Goal: Information Seeking & Learning: Learn about a topic

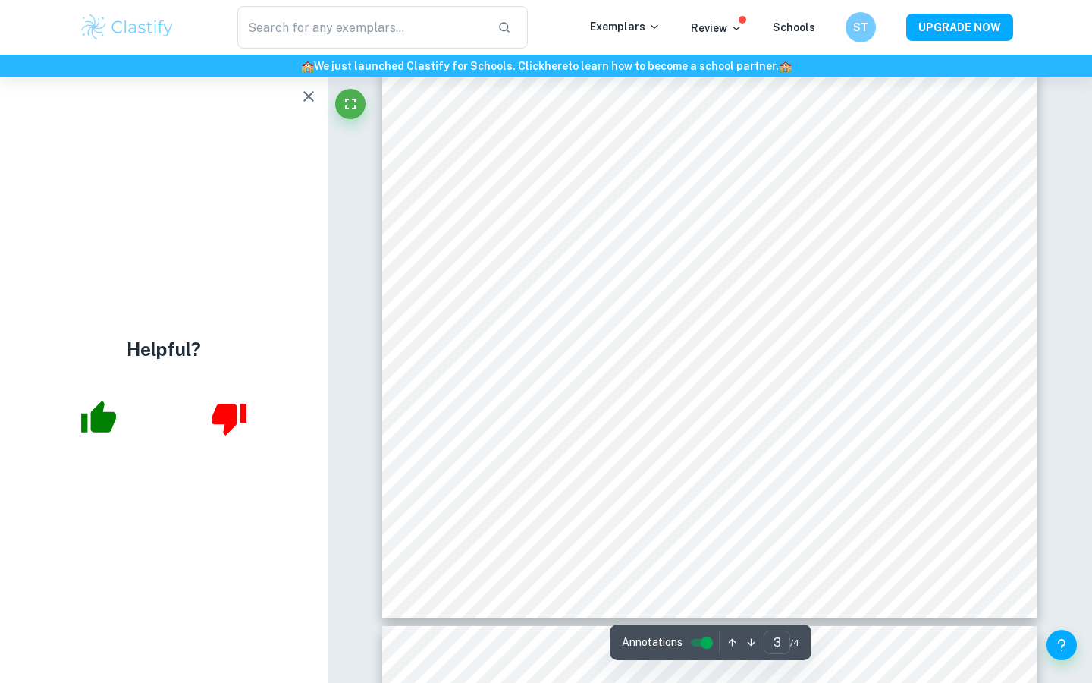
scroll to position [2244, 0]
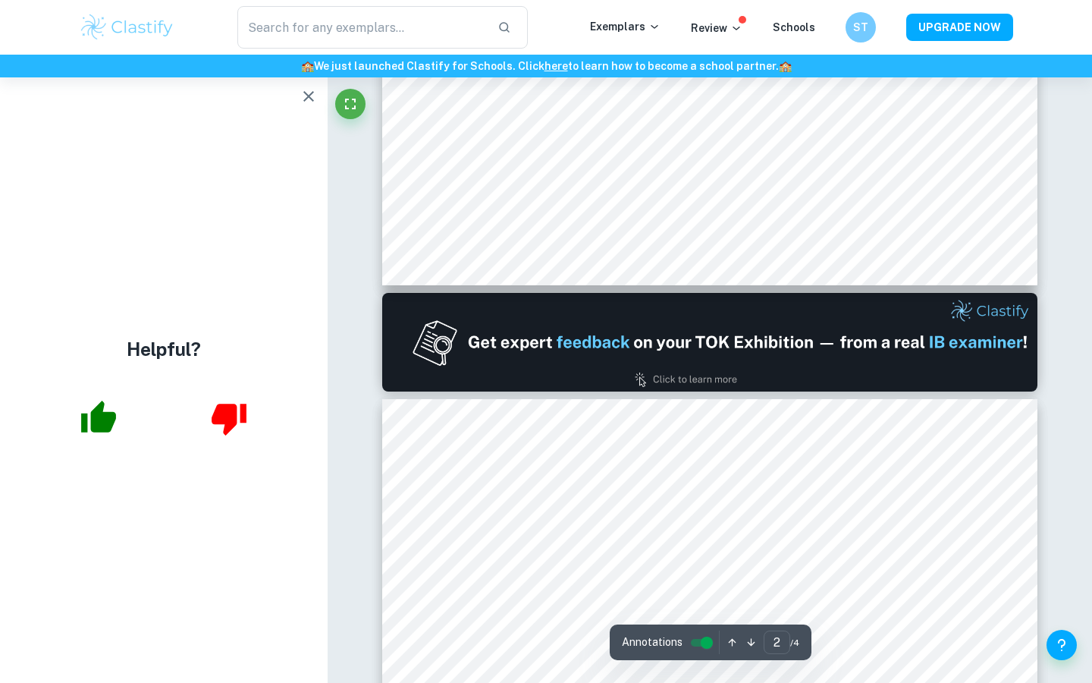
type input "1"
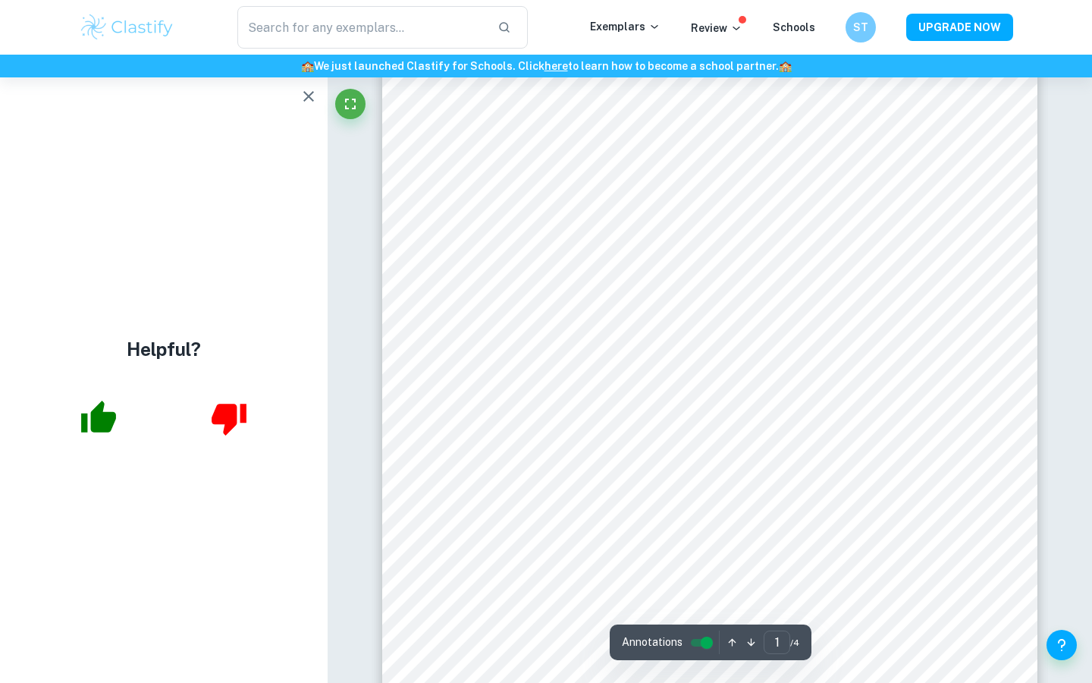
scroll to position [0, 0]
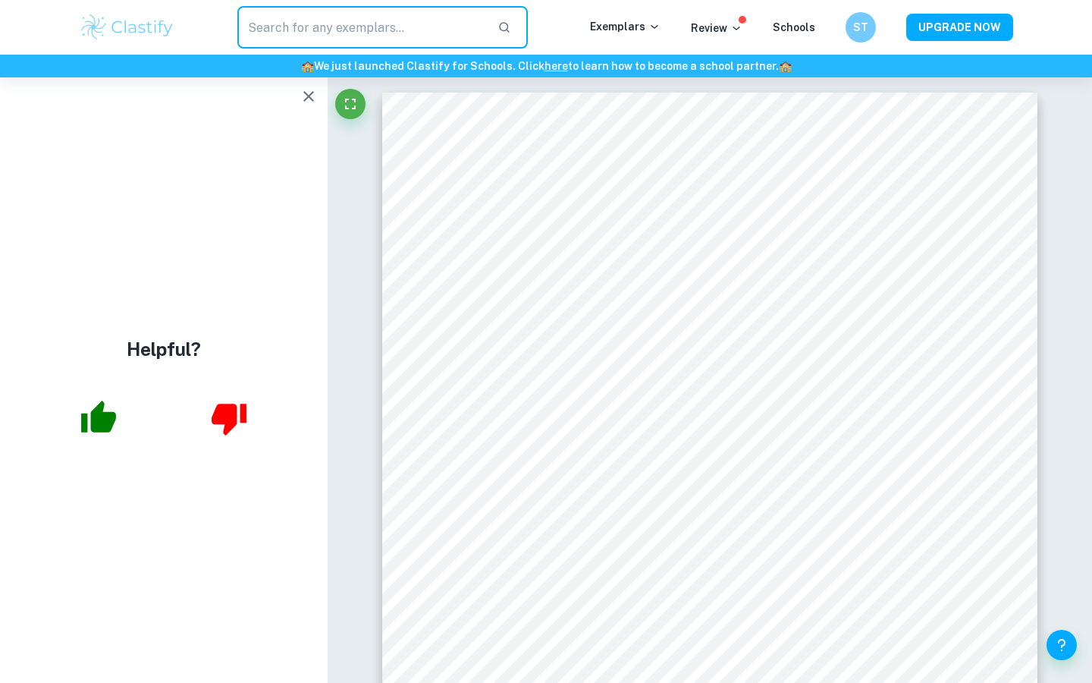
click at [341, 47] on input "text" at bounding box center [361, 27] width 248 height 42
paste input "[URL][DOMAIN_NAME]"
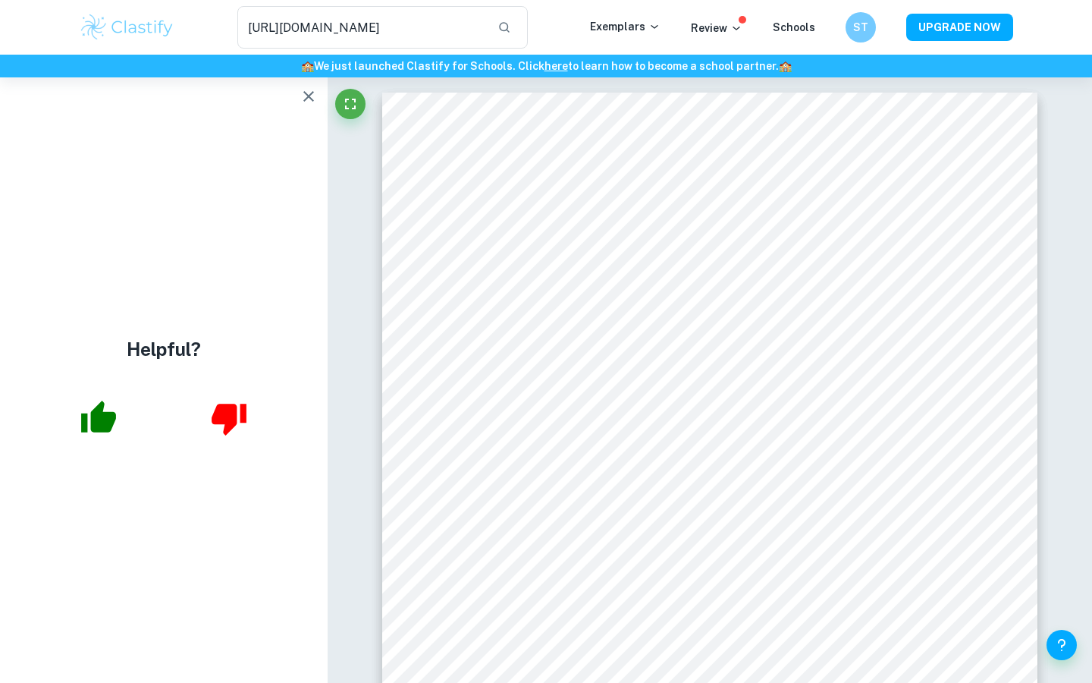
drag, startPoint x: 504, startPoint y: 23, endPoint x: 145, endPoint y: 23, distance: 358.7
click at [145, 23] on div "[URL][DOMAIN_NAME] ​ Exemplars Review Schools ST UPGRADE NOW" at bounding box center [546, 27] width 971 height 42
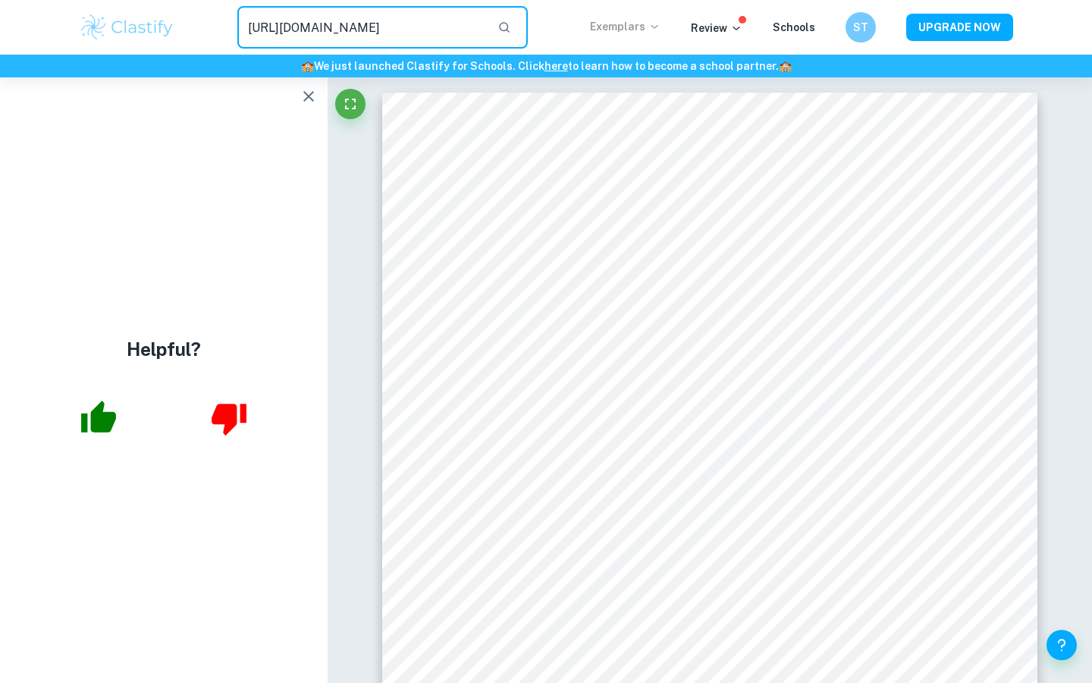
scroll to position [0, 148]
drag, startPoint x: 253, startPoint y: 28, endPoint x: 600, endPoint y: 28, distance: 346.6
click at [600, 28] on div "[URL][DOMAIN_NAME] ​ Exemplars Review Schools ST UPGRADE NOW" at bounding box center [546, 27] width 971 height 42
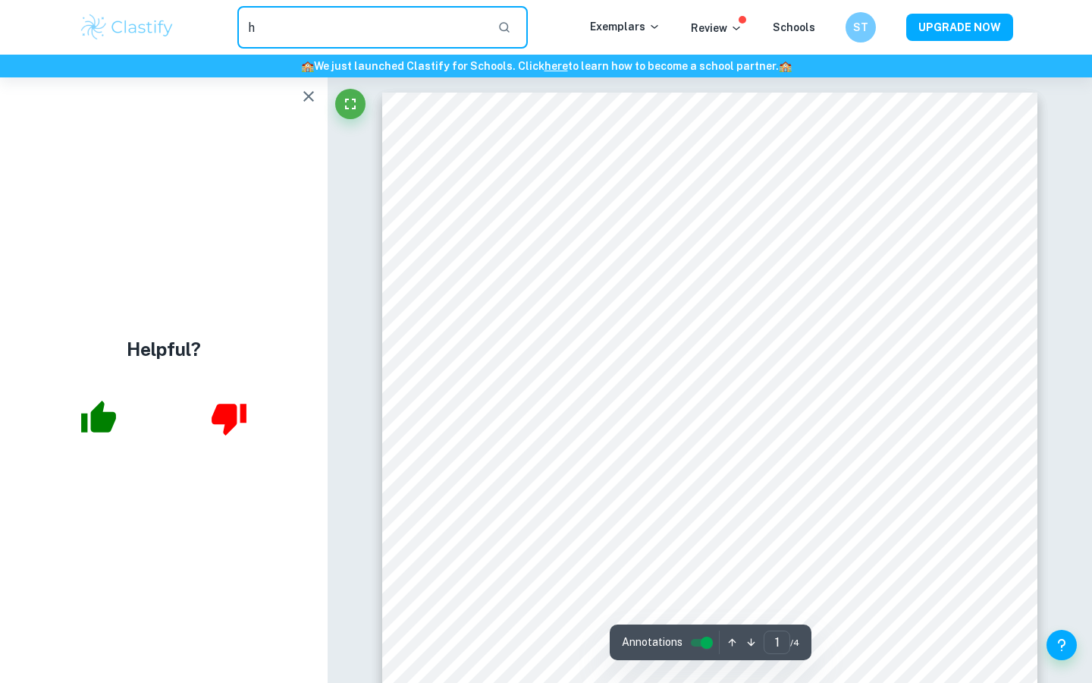
type input "h"
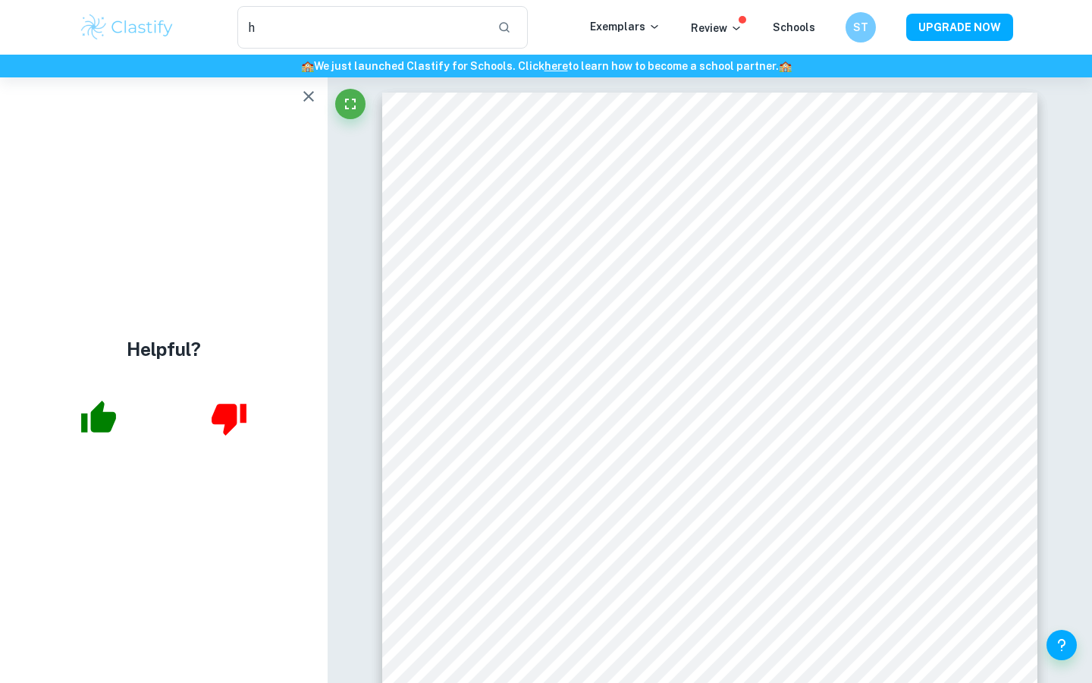
click at [310, 109] on button "button" at bounding box center [309, 96] width 30 height 30
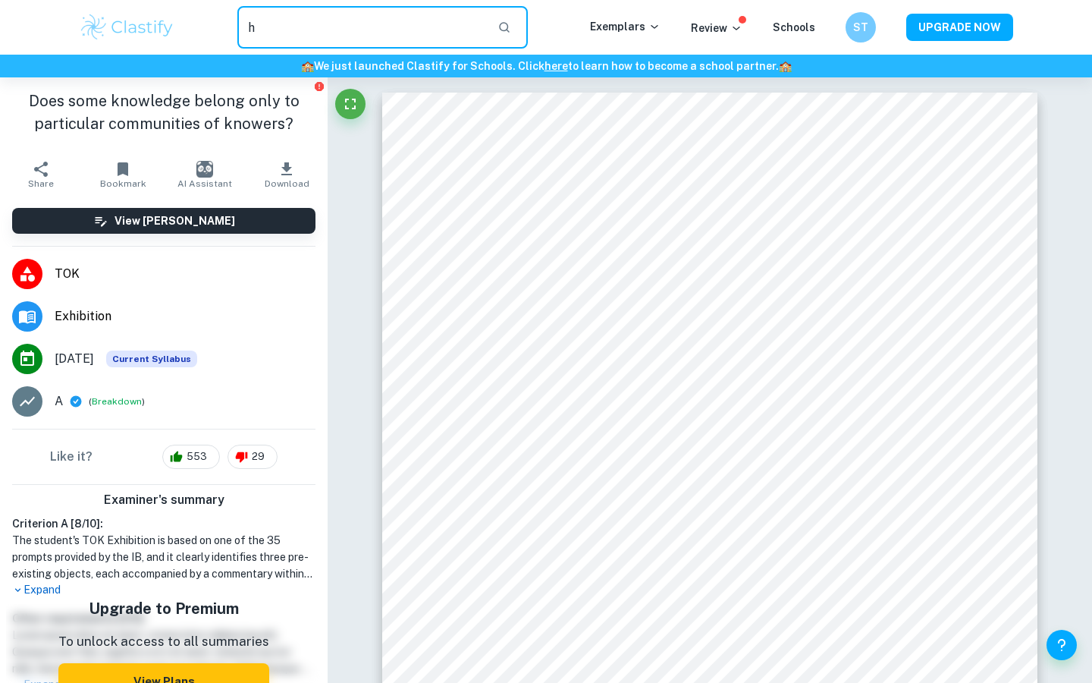
drag, startPoint x: 288, startPoint y: 34, endPoint x: 160, endPoint y: 0, distance: 132.6
click at [160, 0] on div "h ​ Exemplars Review Schools ST UPGRADE NOW" at bounding box center [546, 27] width 1092 height 55
type input "knowers"
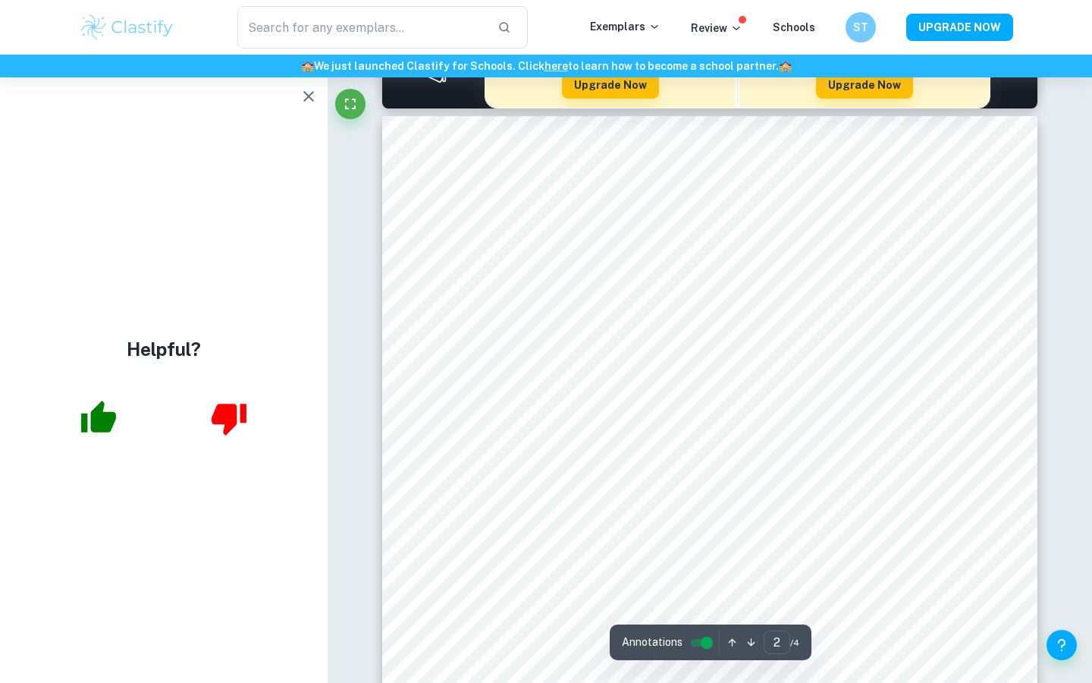
scroll to position [1019, 0]
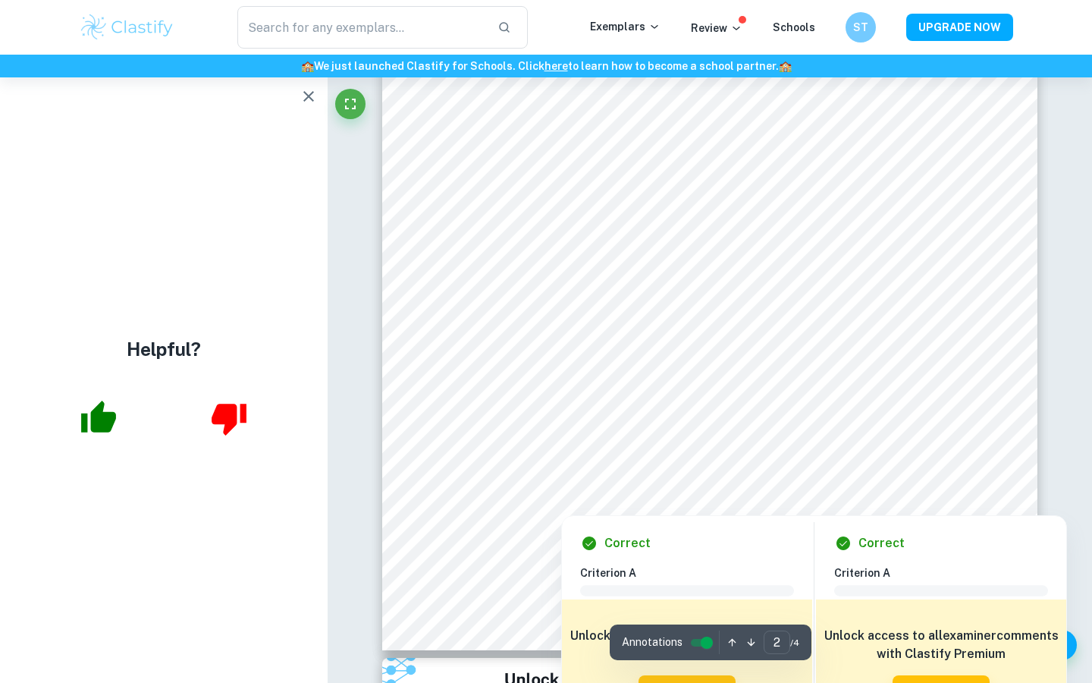
type input "1"
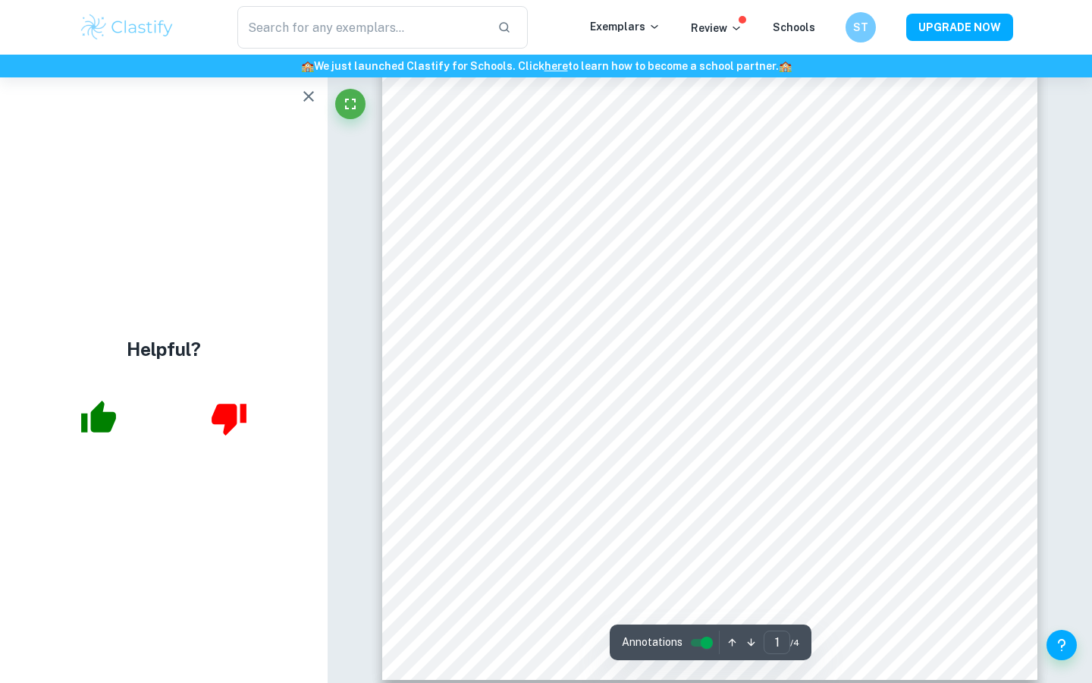
scroll to position [0, 0]
